Goal: Find specific page/section: Find specific page/section

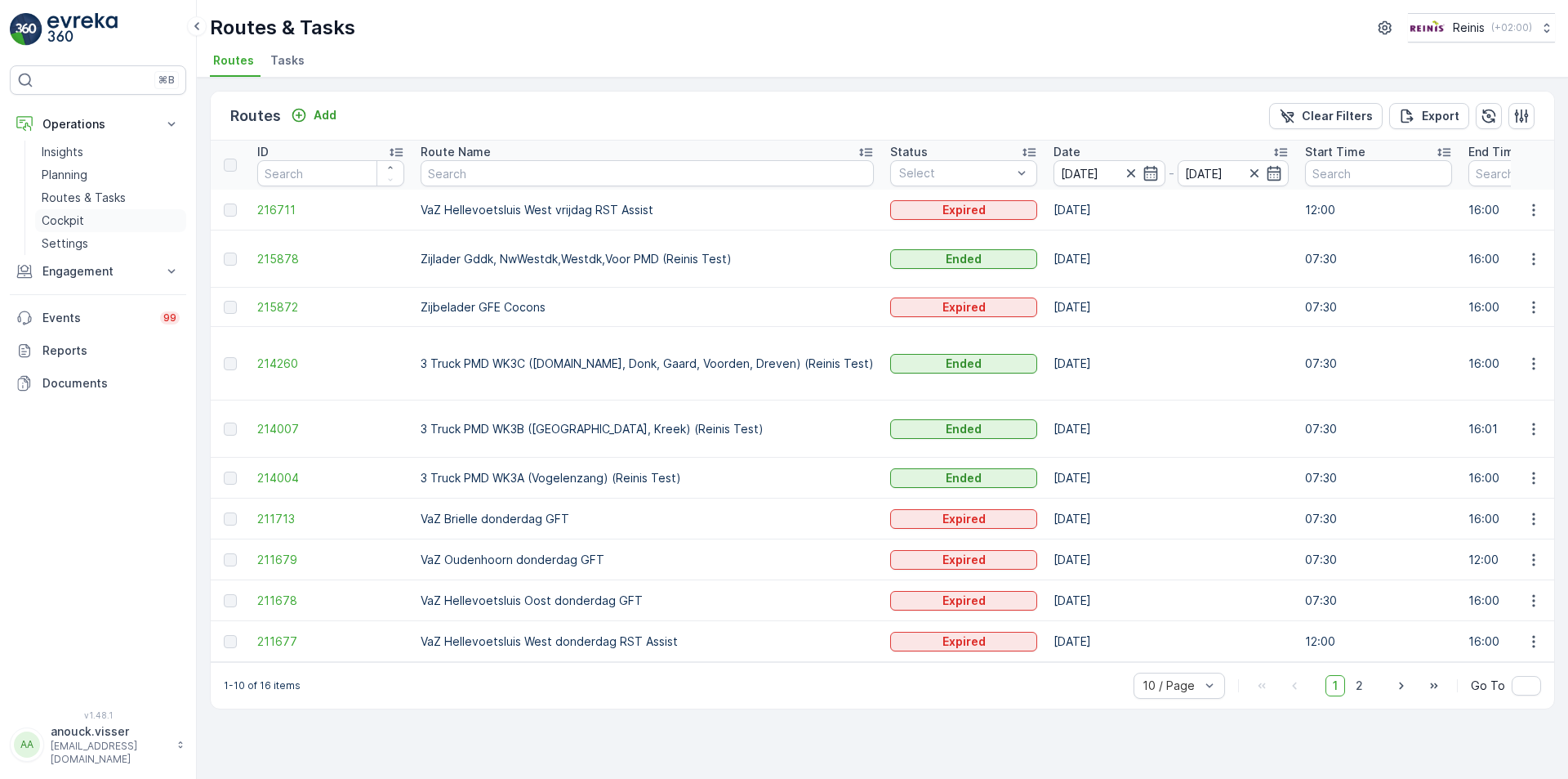
click at [68, 217] on p "Cockpit" at bounding box center [62, 220] width 42 height 17
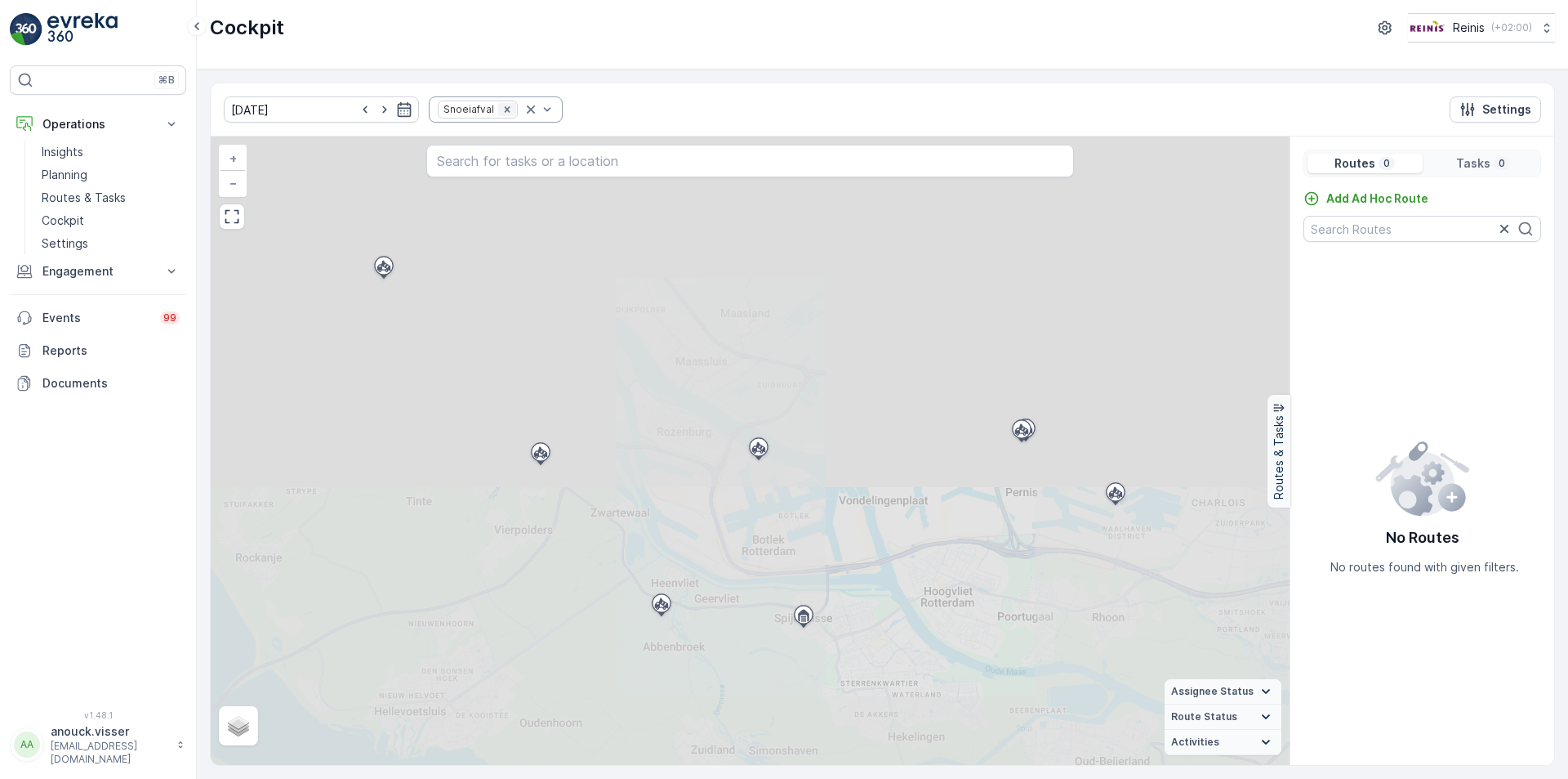
click at [502, 106] on icon "Remove Snoeiafval" at bounding box center [508, 110] width 12 height 12
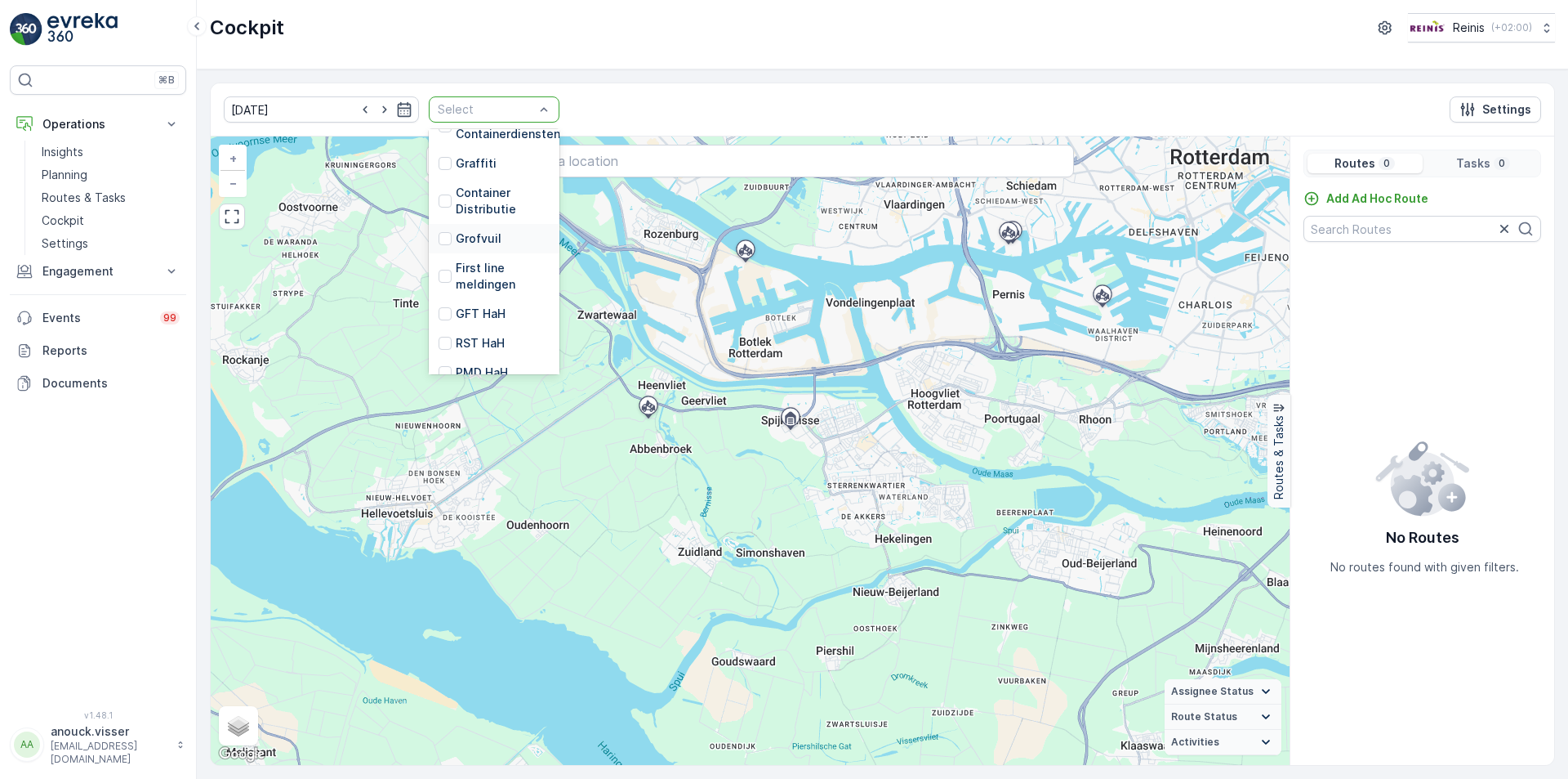
scroll to position [333, 0]
click at [498, 312] on p "First line meldingen" at bounding box center [503, 304] width 94 height 32
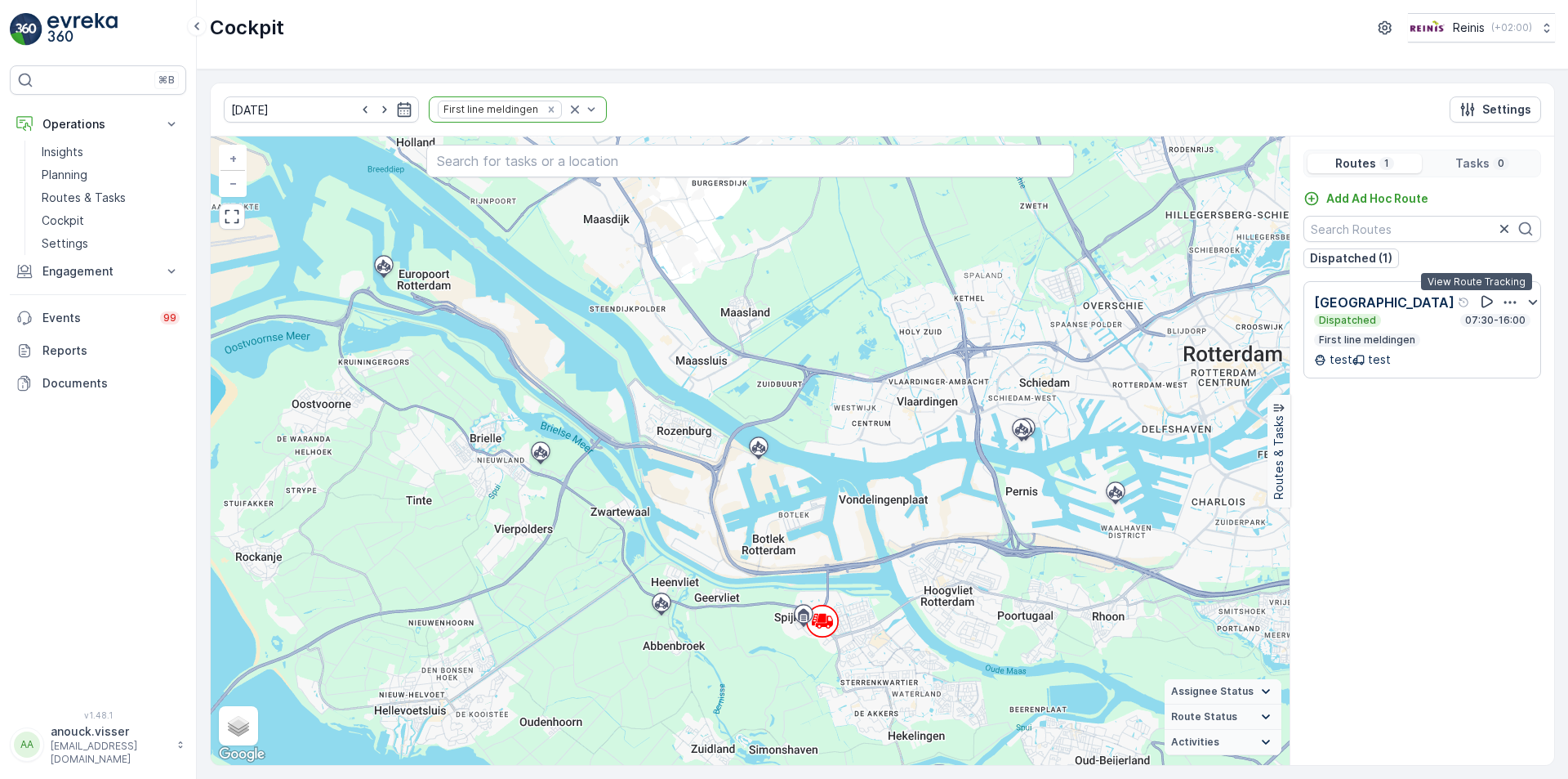
click at [1482, 300] on icon at bounding box center [1487, 302] width 12 height 12
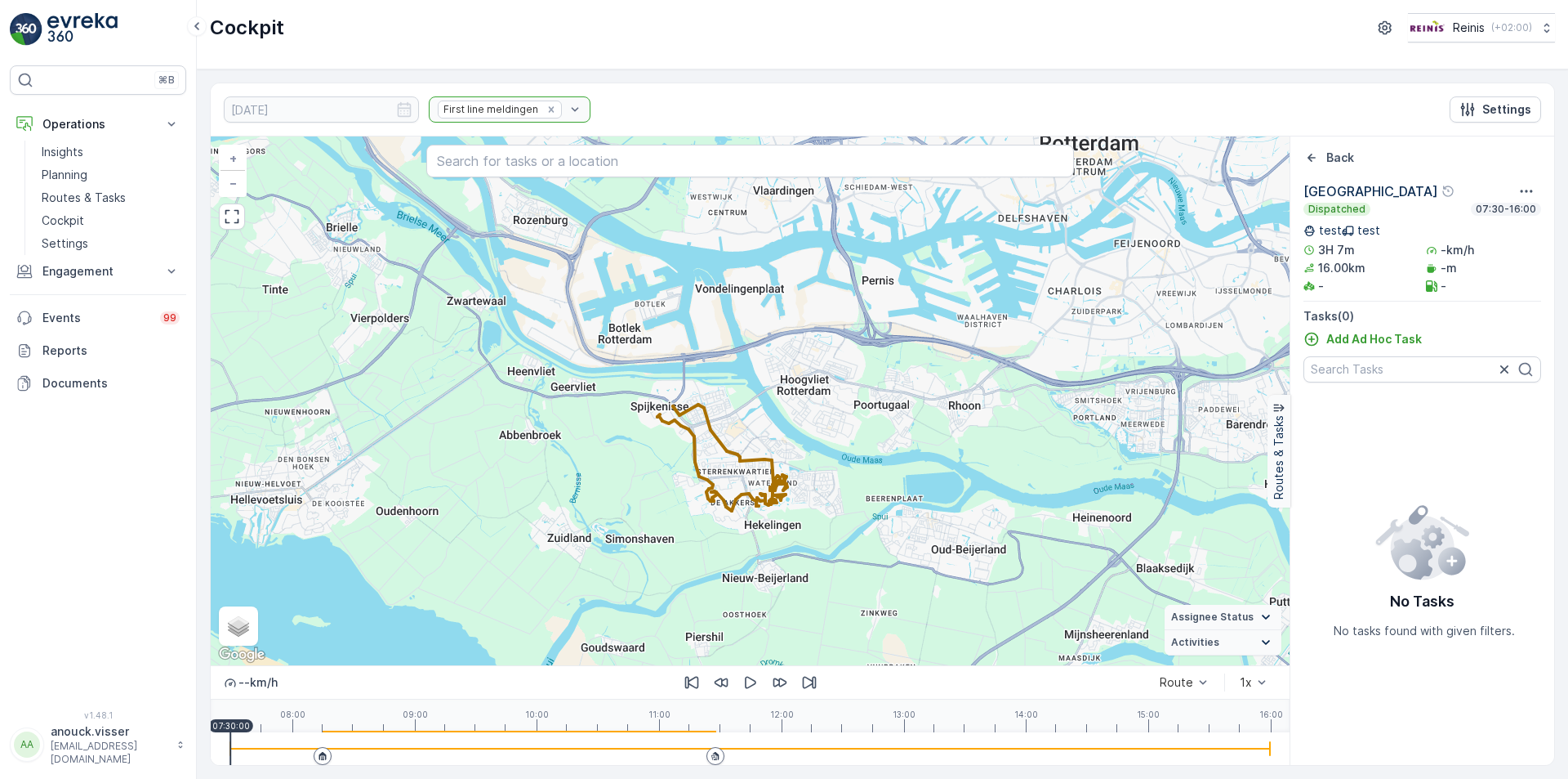
drag, startPoint x: 1098, startPoint y: 495, endPoint x: 948, endPoint y: 278, distance: 263.8
click at [948, 278] on div "+ − Satellite Roadmap Terrain Hybrid Leaflet Keyboard shortcuts Map Data Map da…" at bounding box center [750, 401] width 1079 height 529
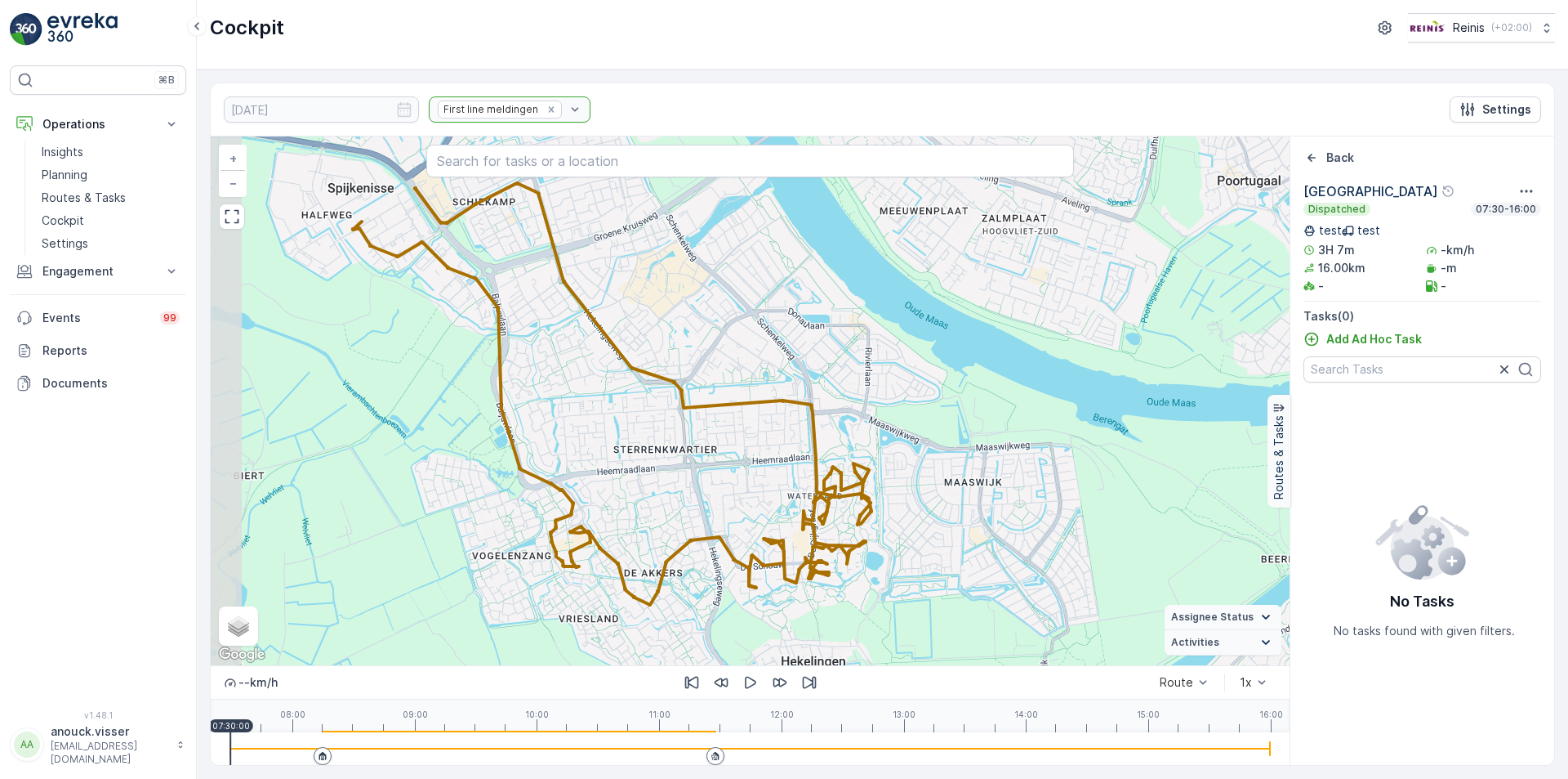
drag, startPoint x: 820, startPoint y: 372, endPoint x: 862, endPoint y: 434, distance: 74.9
click at [862, 434] on div "+ − Satellite Roadmap Terrain Hybrid Leaflet Keyboard shortcuts Map Data Map da…" at bounding box center [750, 401] width 1079 height 529
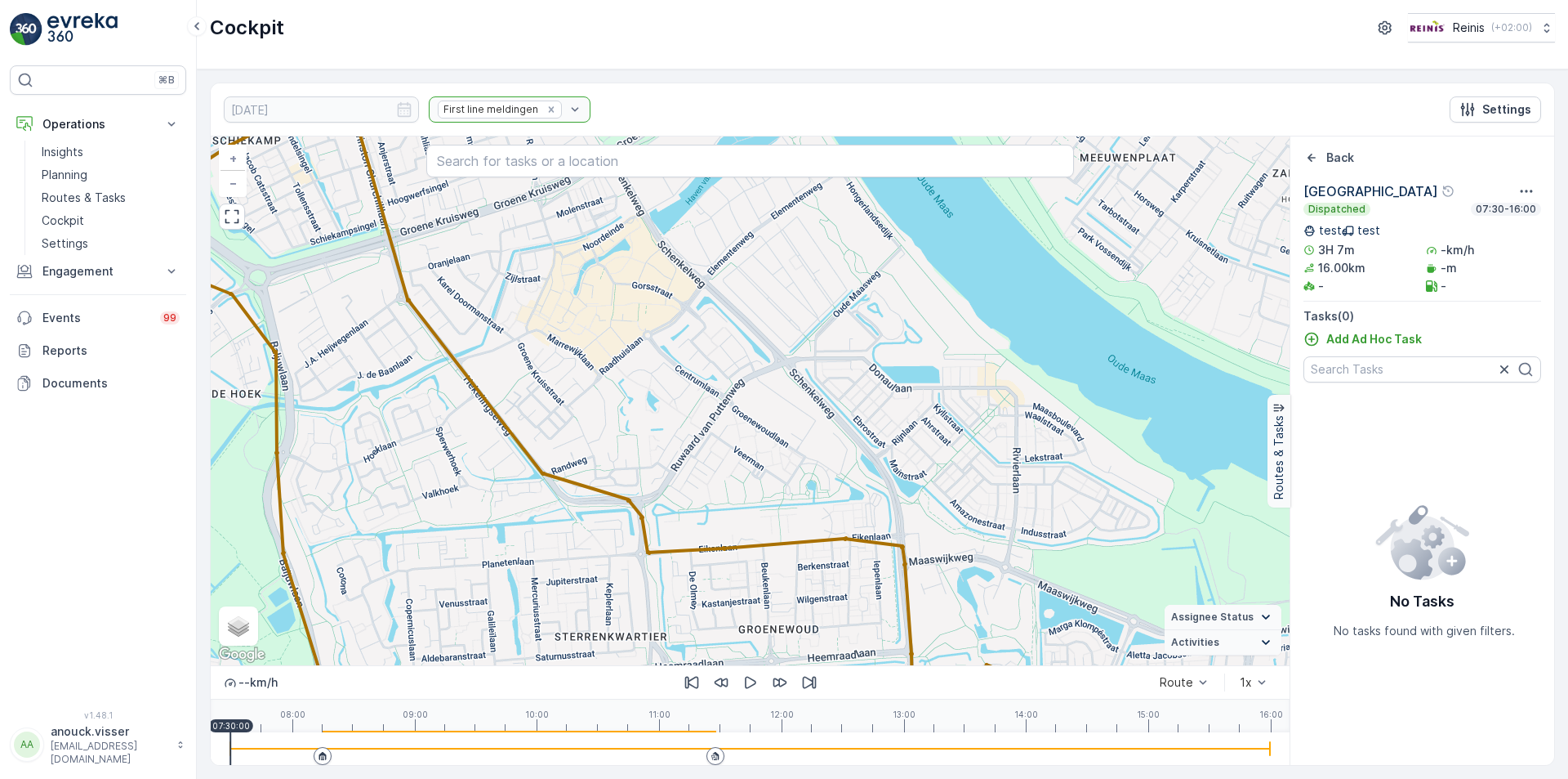
drag, startPoint x: 634, startPoint y: 347, endPoint x: 733, endPoint y: 532, distance: 209.8
click at [733, 532] on div "+ − Satellite Roadmap Terrain Hybrid Leaflet Keyboard shortcuts Map Data Map da…" at bounding box center [750, 401] width 1079 height 529
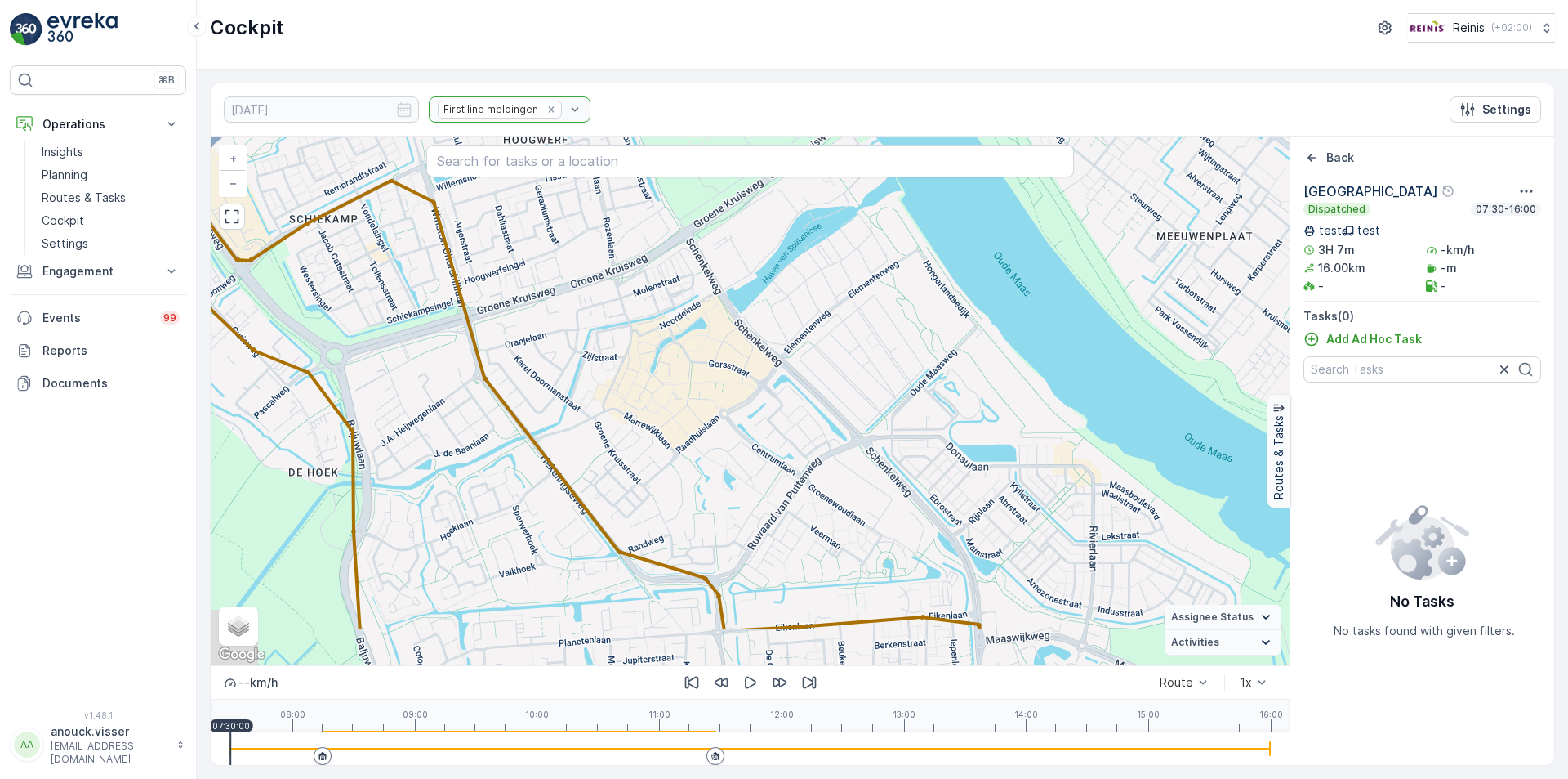
drag, startPoint x: 728, startPoint y: 508, endPoint x: 711, endPoint y: 418, distance: 91.6
click at [711, 418] on div "+ − Satellite Roadmap Terrain Hybrid Leaflet Keyboard shortcuts Map Data Map da…" at bounding box center [750, 401] width 1079 height 529
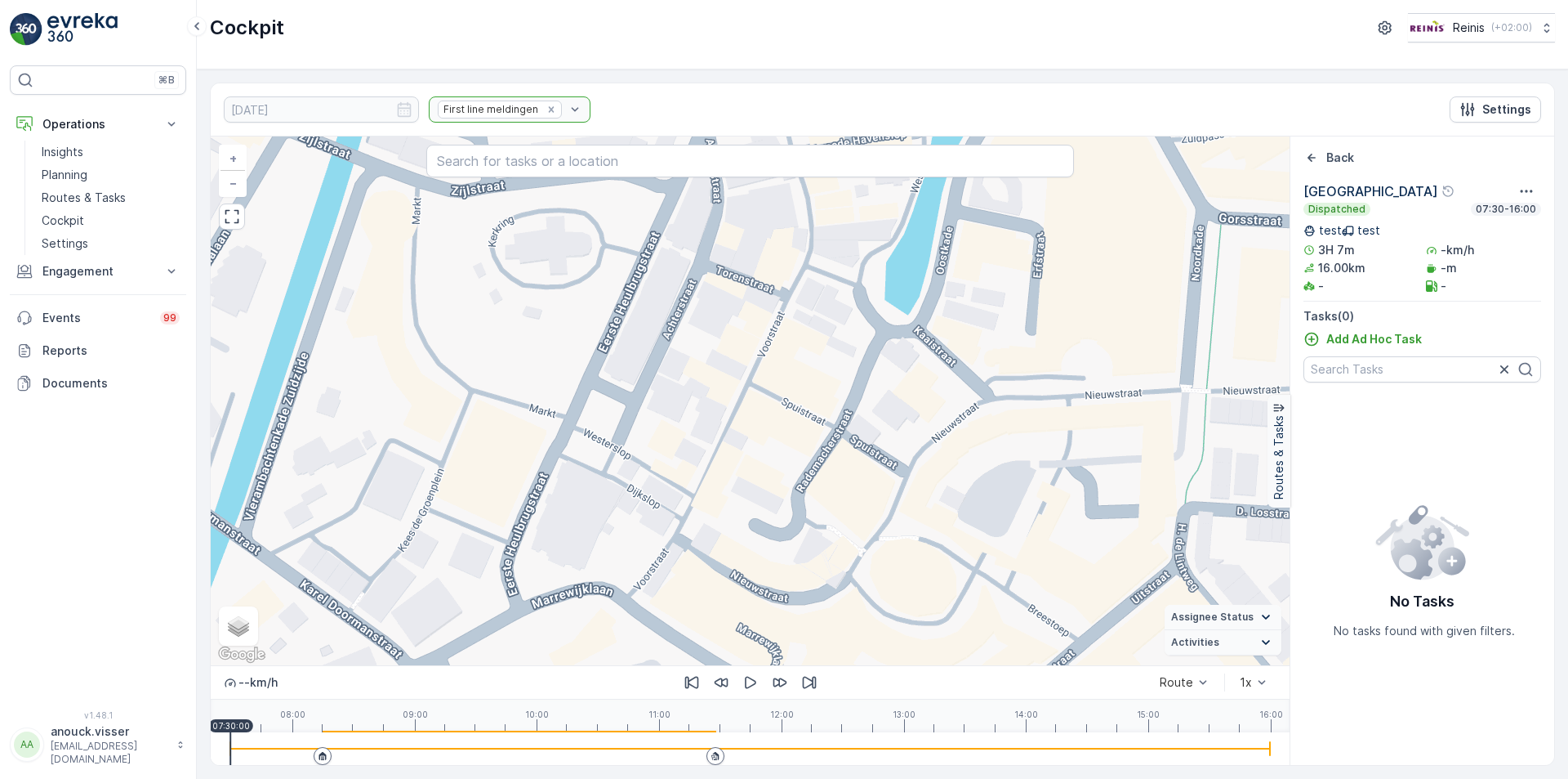
drag, startPoint x: 774, startPoint y: 456, endPoint x: 715, endPoint y: 374, distance: 101.0
click at [715, 374] on div "+ − Satellite Roadmap Terrain Hybrid Leaflet Keyboard shortcuts Map Data Map da…" at bounding box center [750, 401] width 1079 height 529
